Goal: Transaction & Acquisition: Purchase product/service

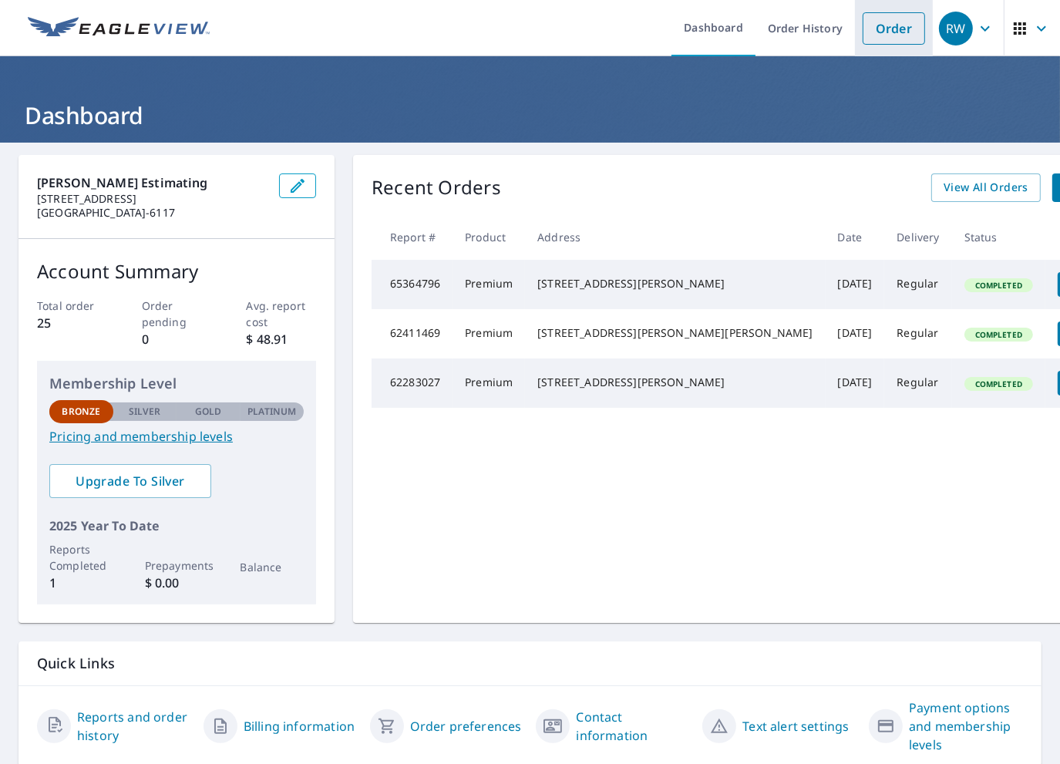
click at [864, 30] on link "Order" at bounding box center [894, 28] width 62 height 32
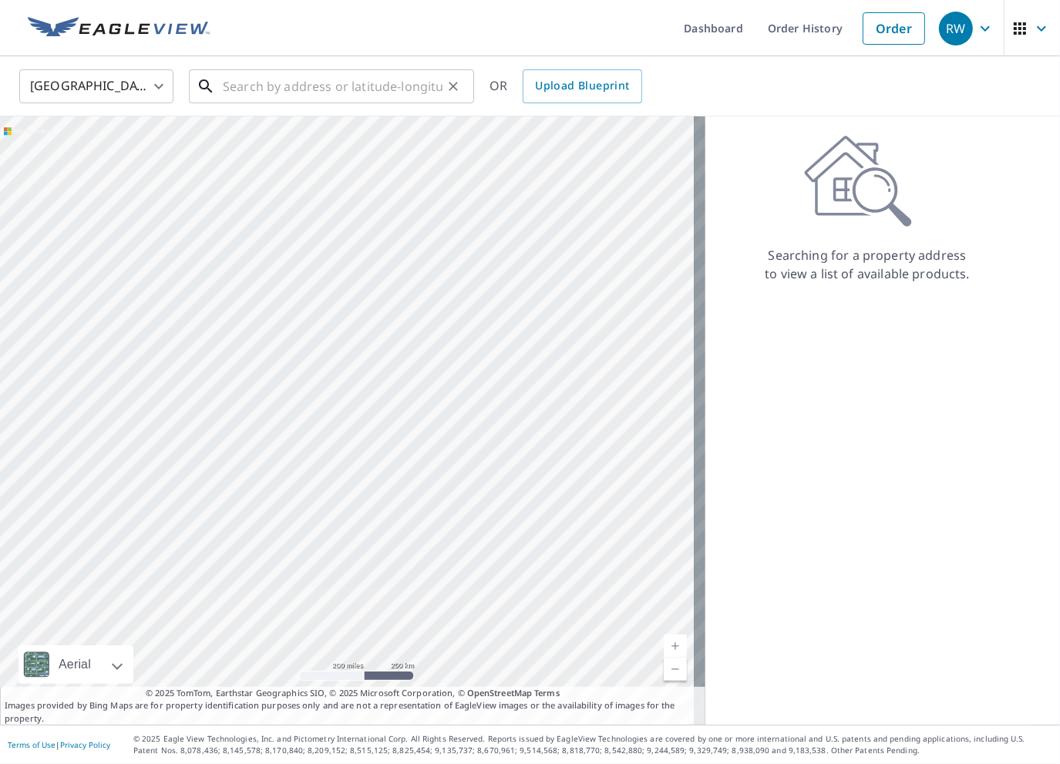
click at [271, 93] on input "text" at bounding box center [333, 86] width 220 height 43
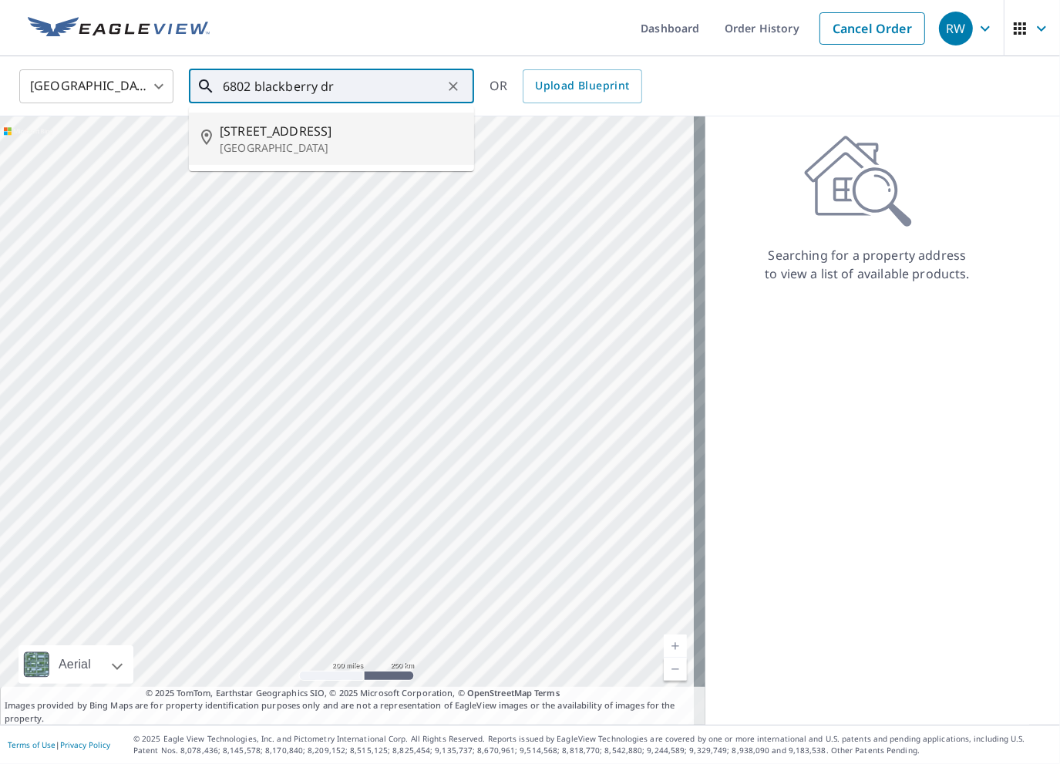
click at [335, 153] on p "[GEOGRAPHIC_DATA]" at bounding box center [341, 147] width 242 height 15
type input "[STREET_ADDRESS][PERSON_NAME]"
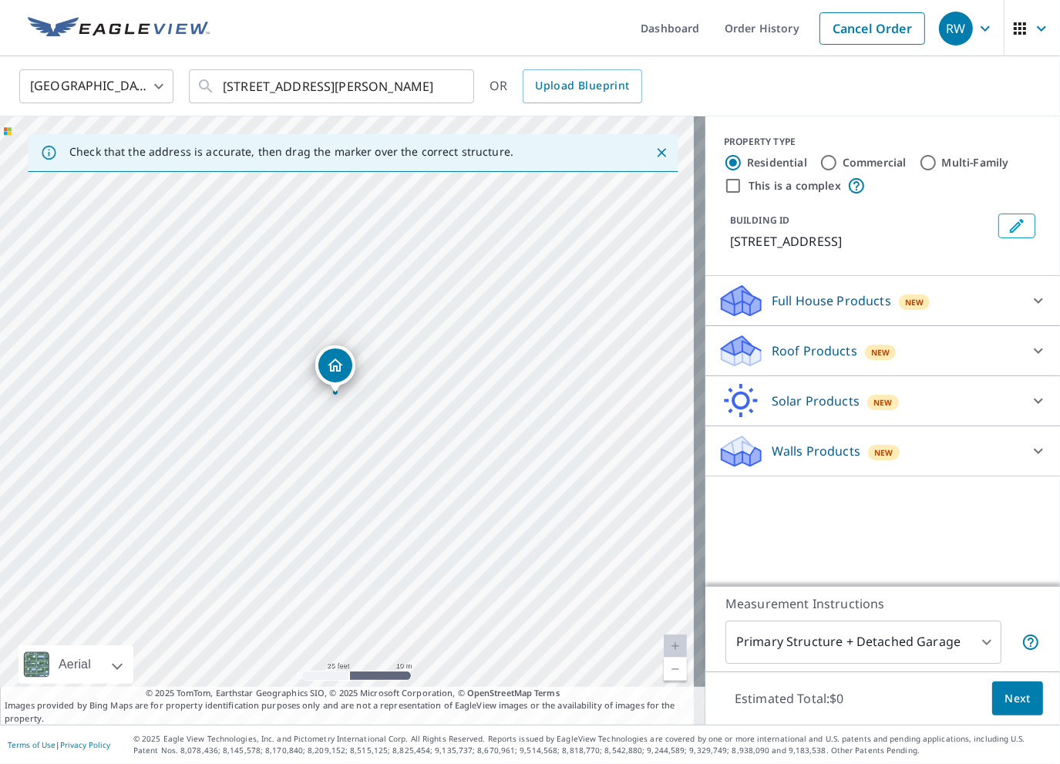
click at [950, 344] on div "Roof Products New" at bounding box center [869, 351] width 302 height 36
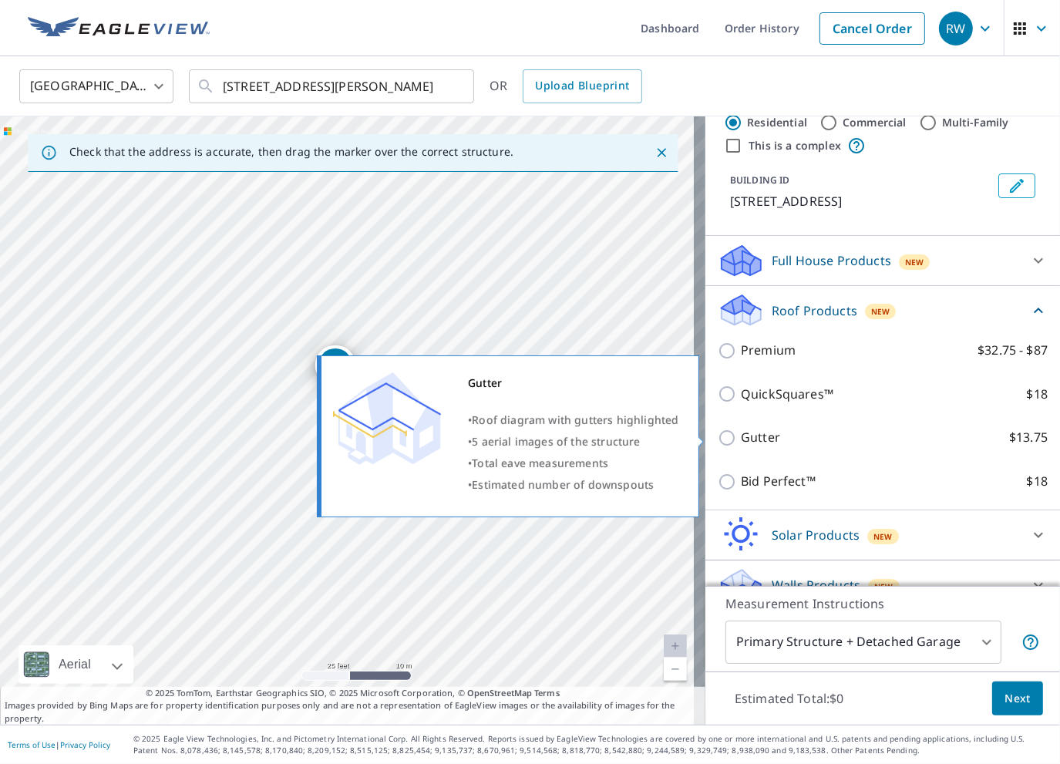
scroll to position [62, 0]
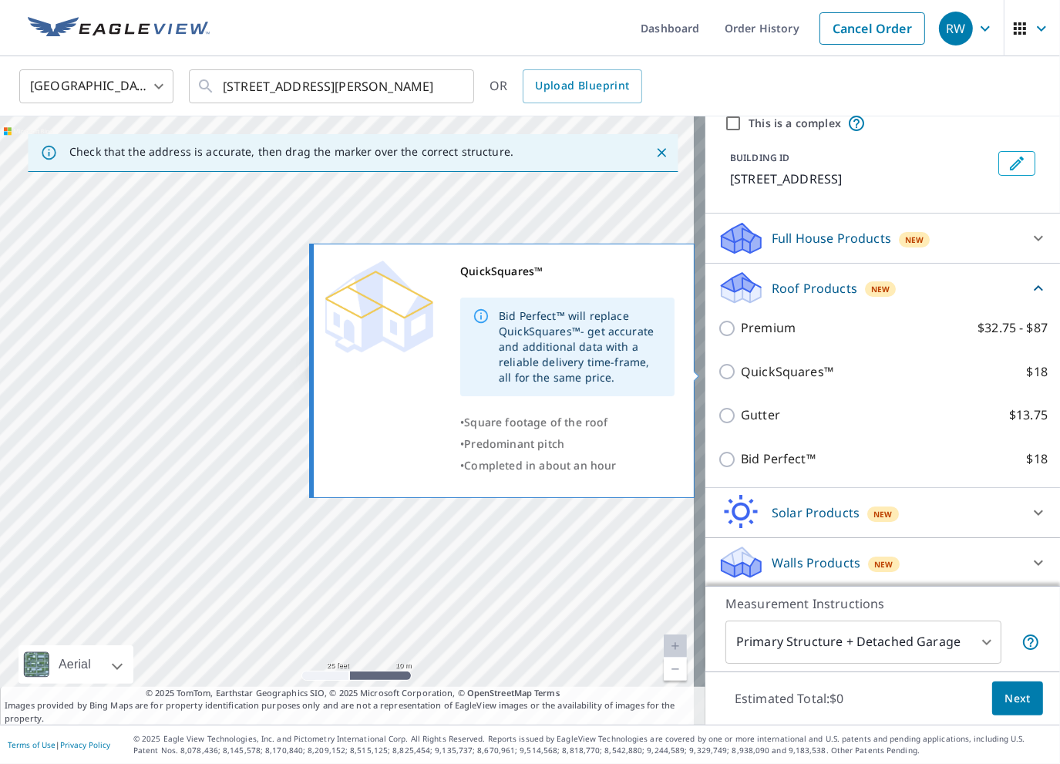
click at [720, 372] on input "QuickSquares™ $18" at bounding box center [729, 371] width 23 height 19
checkbox input "true"
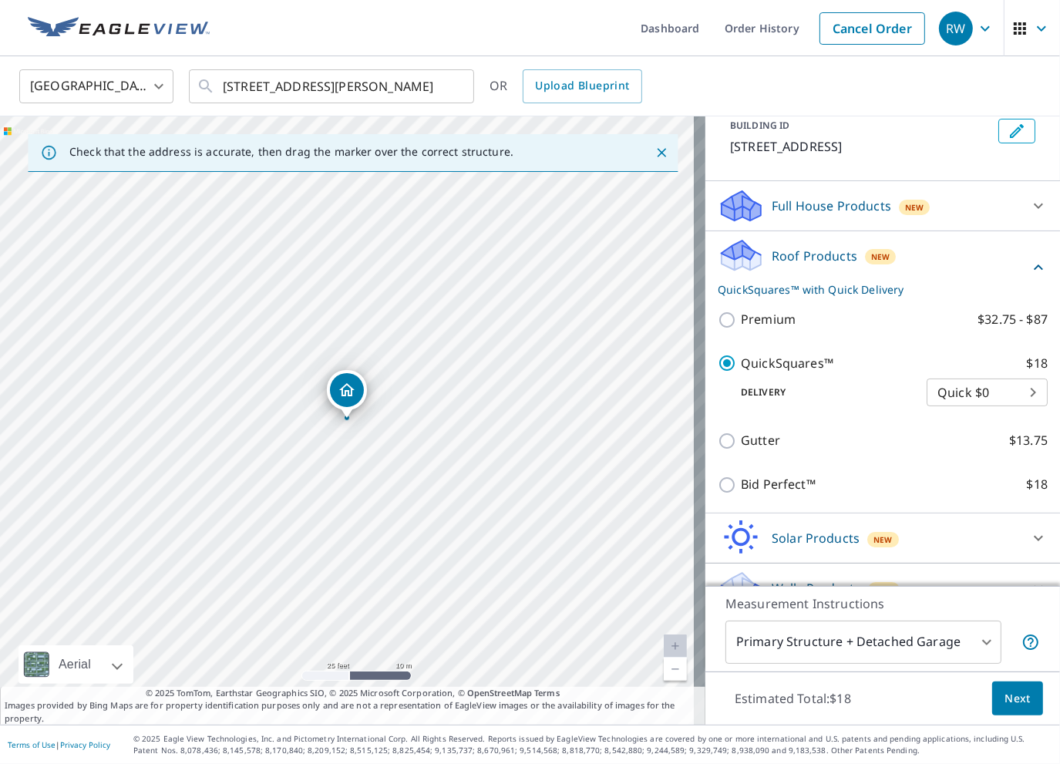
scroll to position [120, 0]
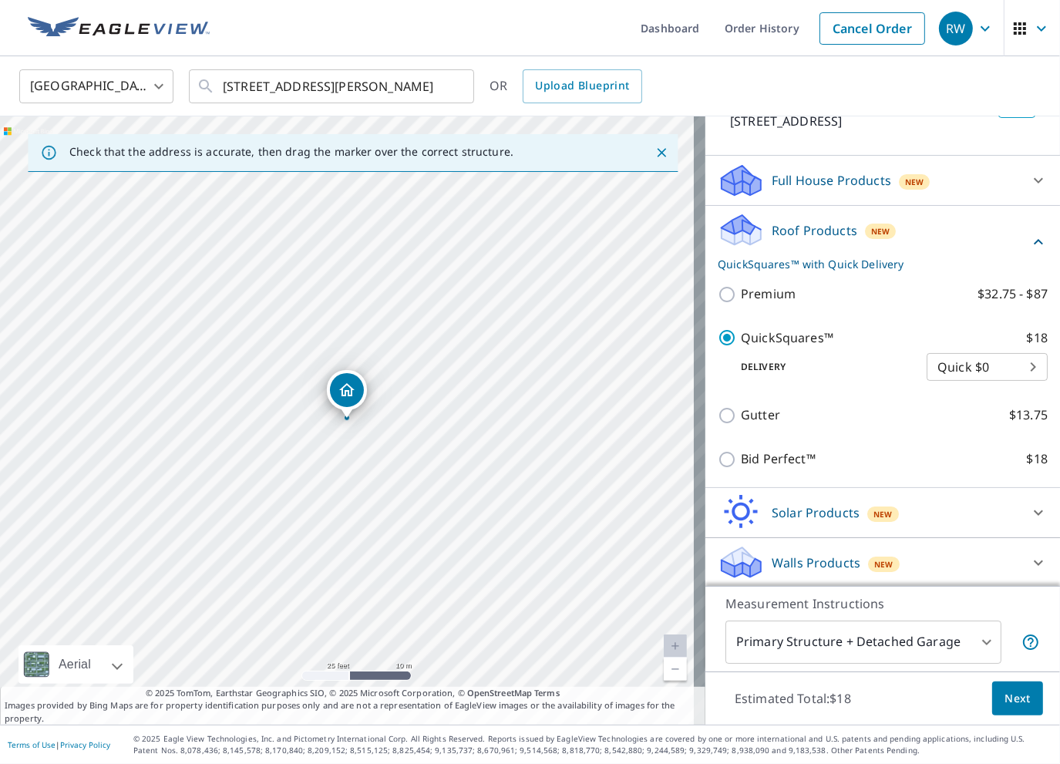
click at [971, 377] on body "RW RW Dashboard Order History Cancel Order RW [GEOGRAPHIC_DATA] [GEOGRAPHIC_DAT…" at bounding box center [530, 382] width 1060 height 764
click at [973, 373] on li "Quick $0" at bounding box center [964, 366] width 121 height 28
click at [1009, 699] on span "Next" at bounding box center [1018, 698] width 26 height 19
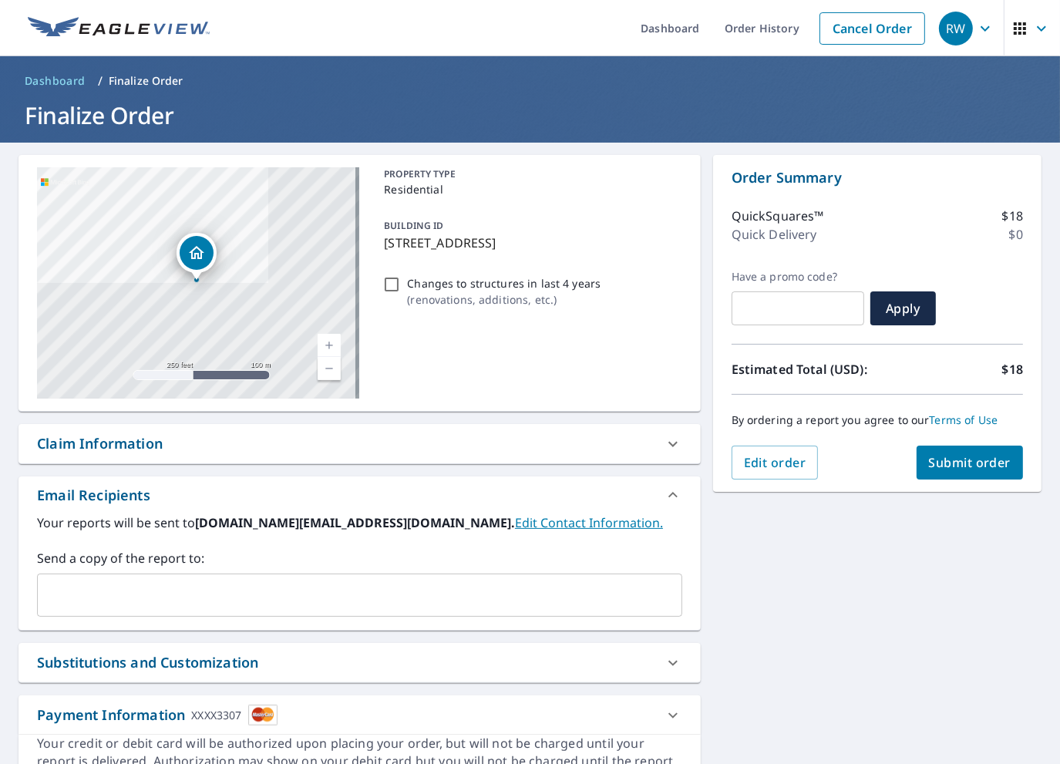
click at [947, 462] on span "Submit order" at bounding box center [970, 462] width 83 height 17
